Goal: Find specific page/section: Find specific page/section

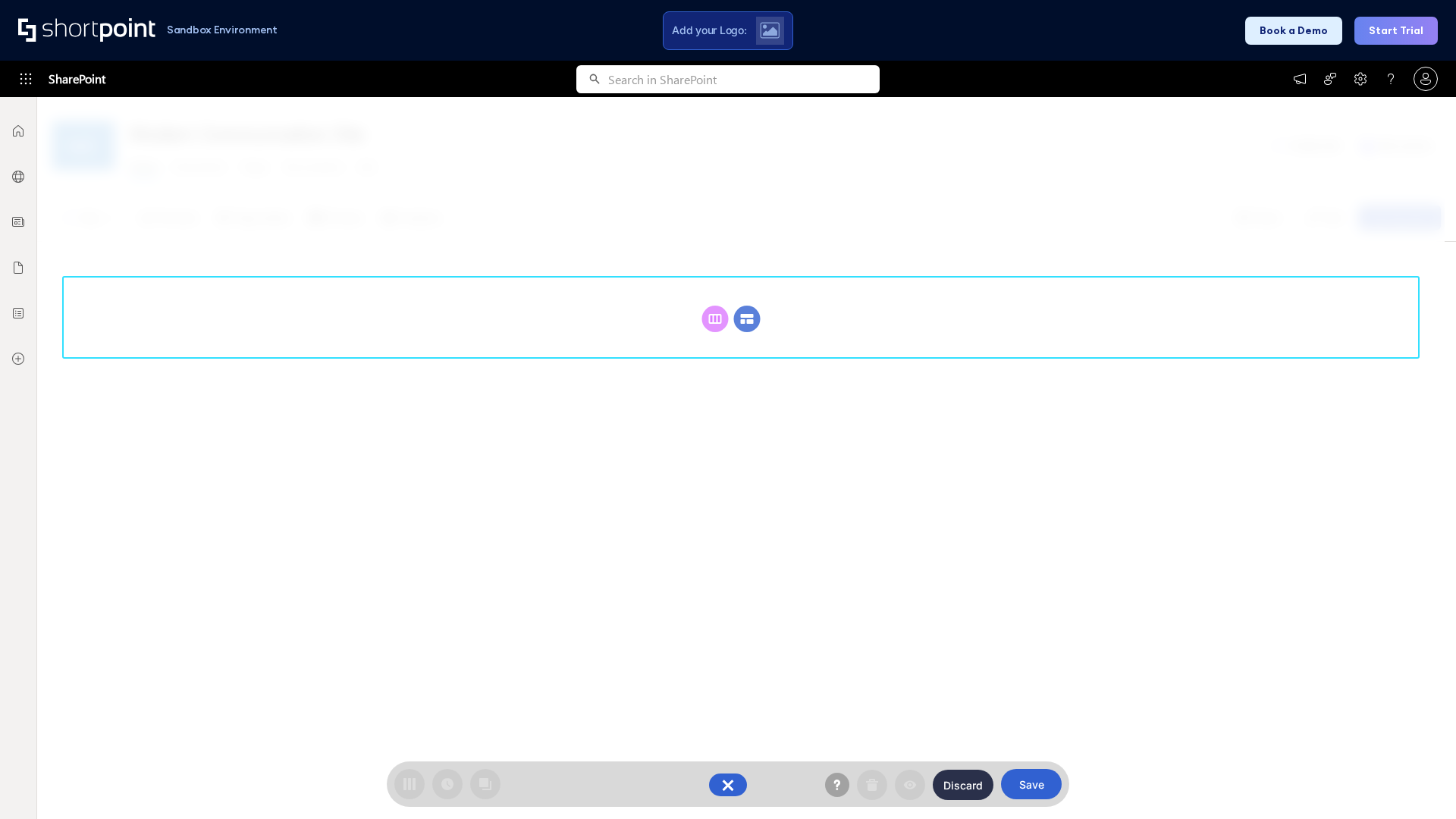
click at [747, 318] on circle at bounding box center [747, 318] width 27 height 27
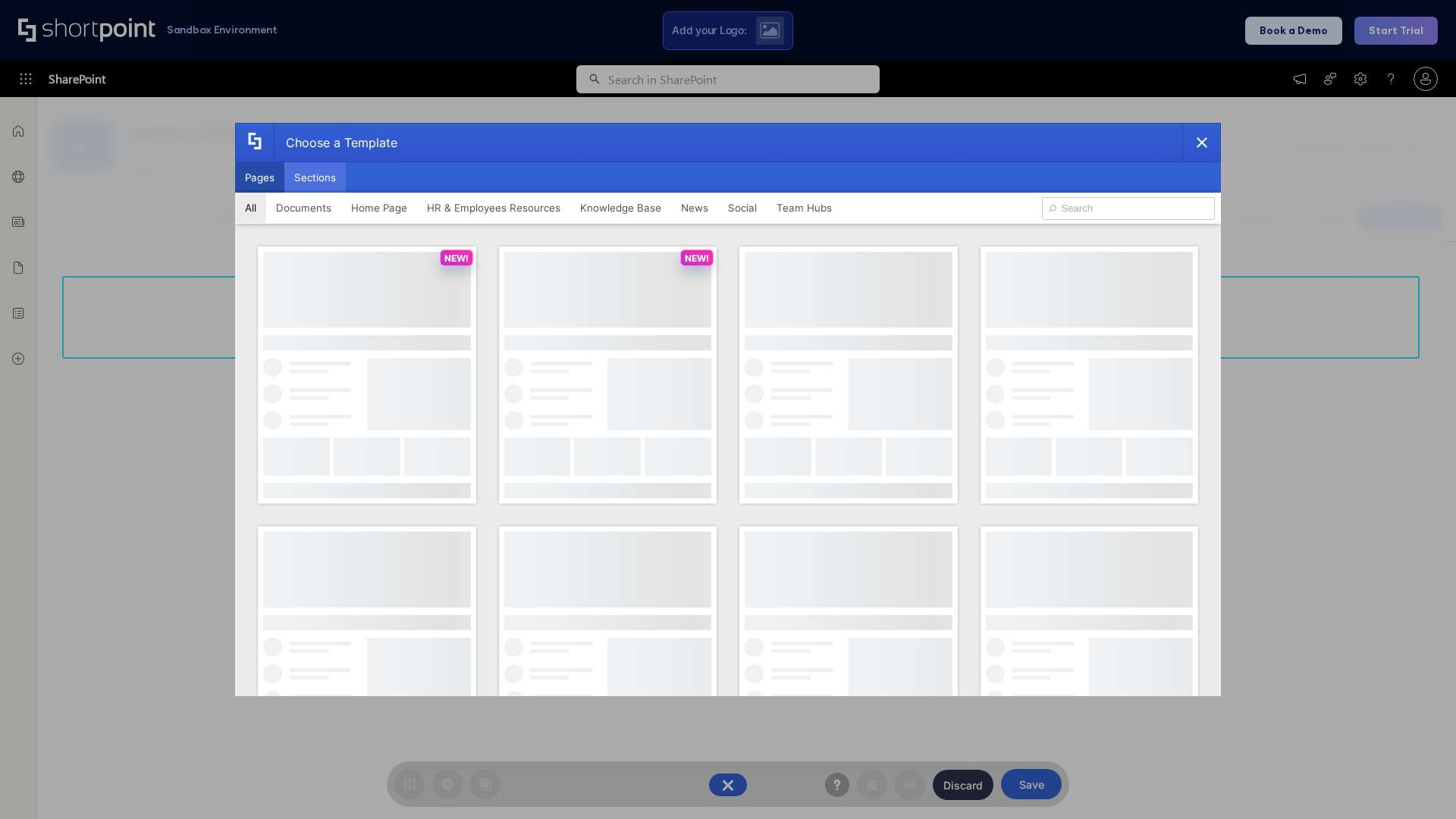
click at [315, 178] on button "Sections" at bounding box center [315, 177] width 61 height 31
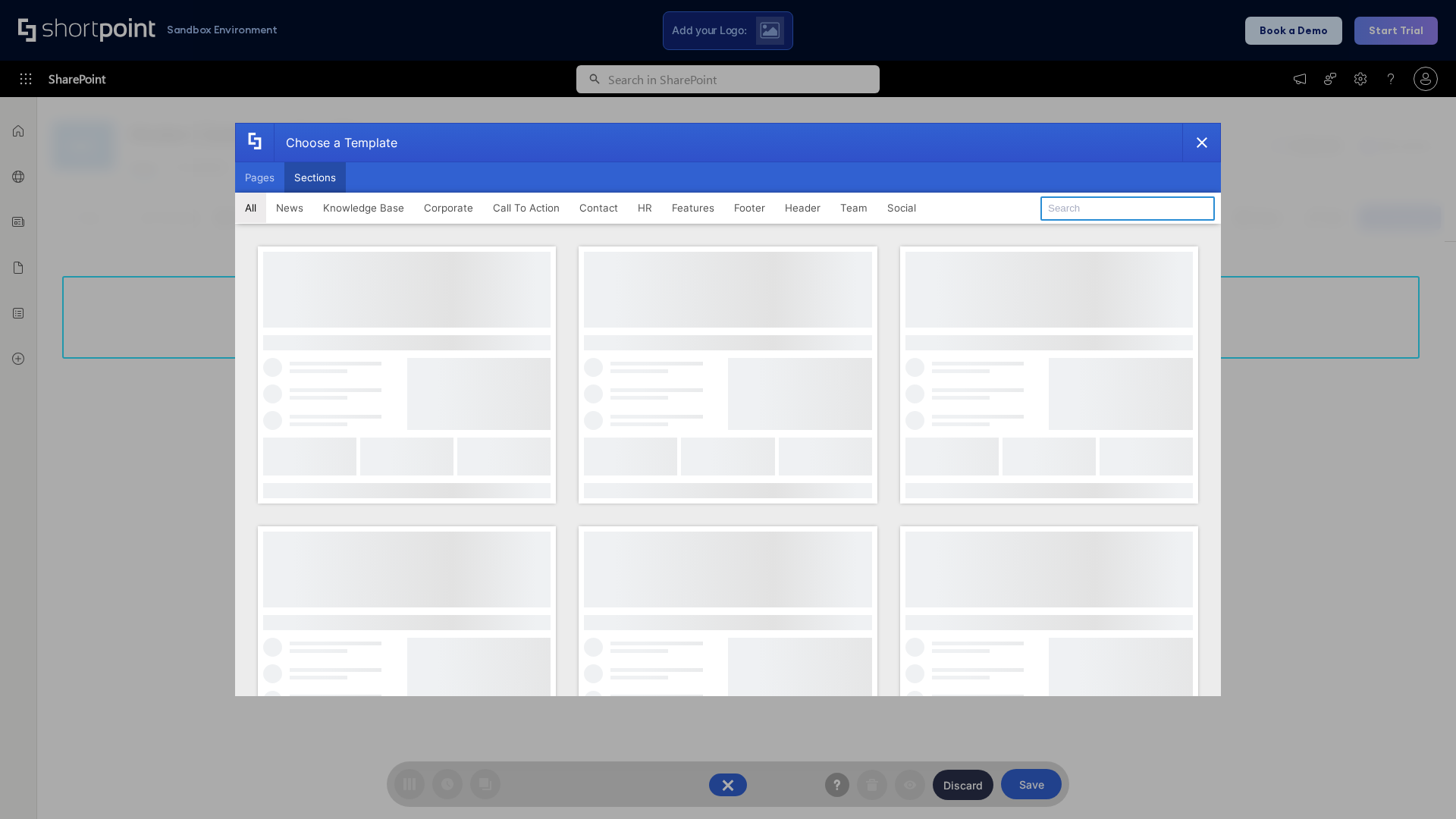
type input "Cards"
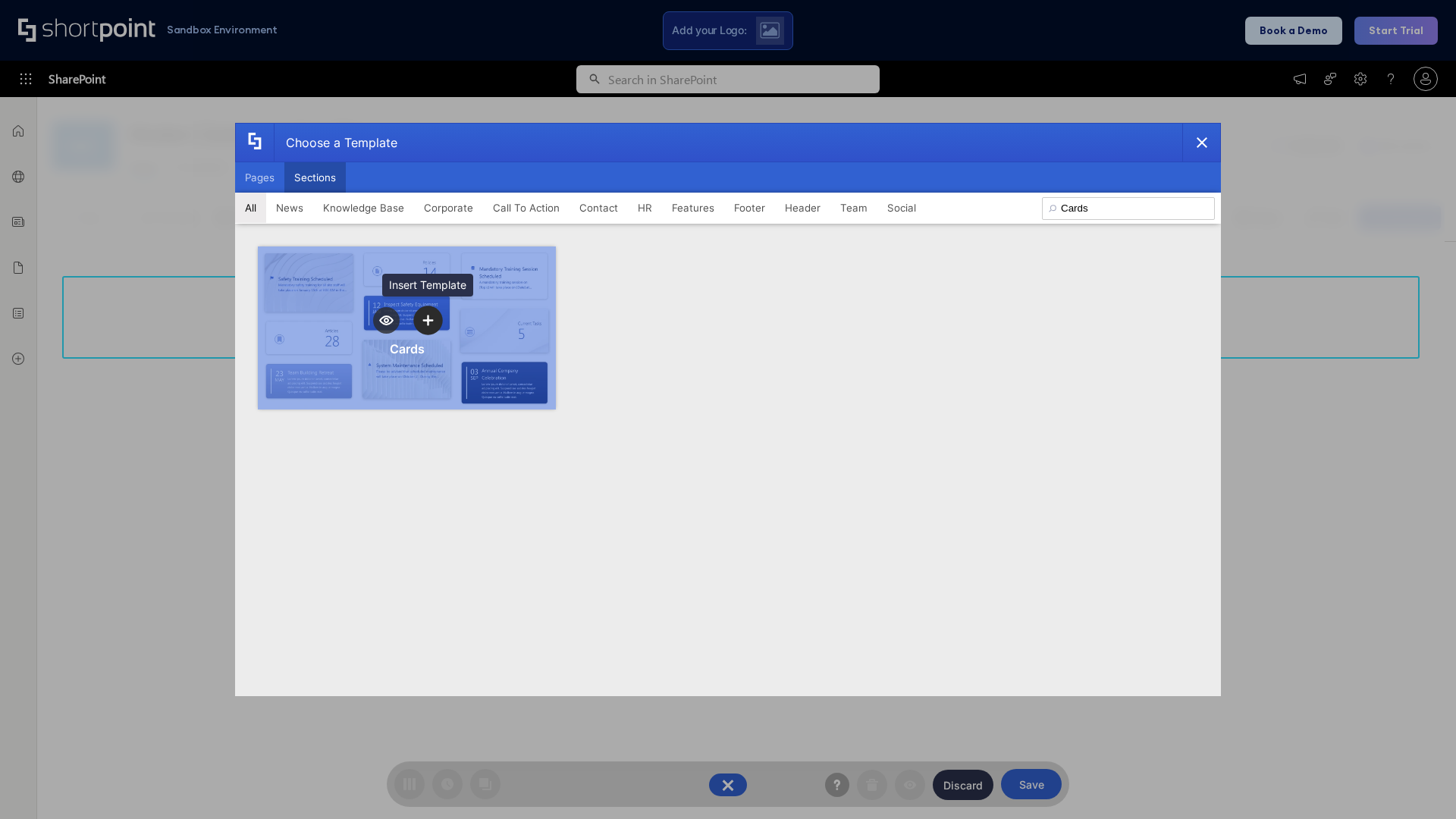
click at [428, 320] on icon "template selector" at bounding box center [427, 319] width 10 height 10
